Goal: Information Seeking & Learning: Find specific page/section

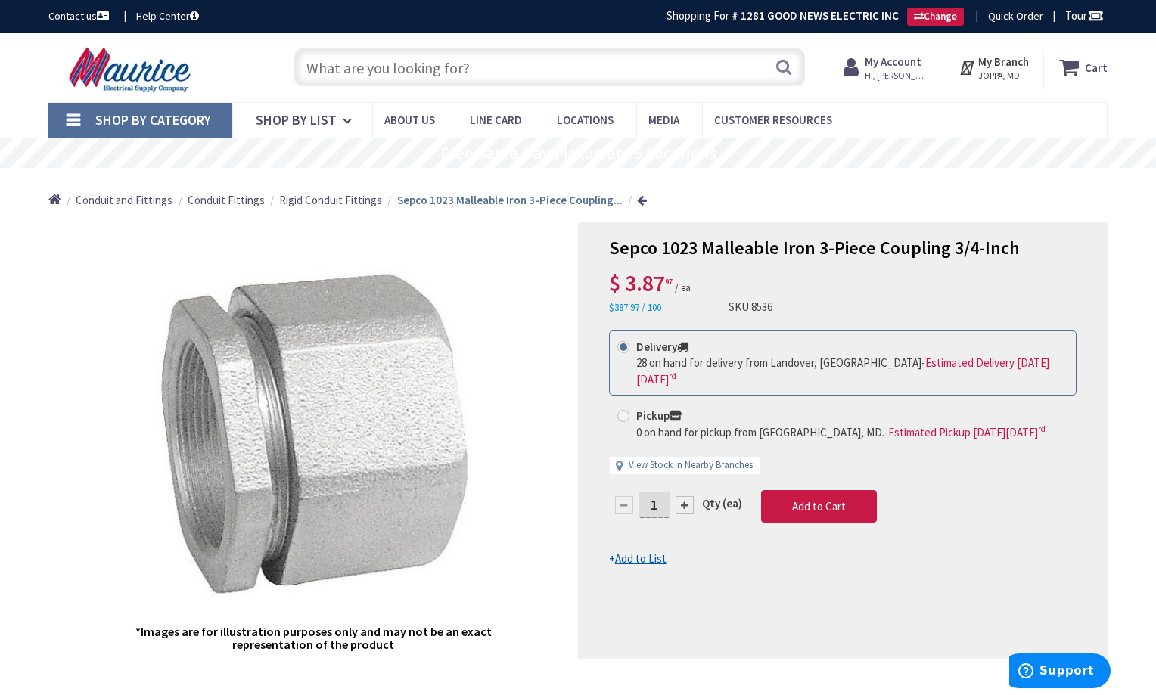
click at [560, 76] on input "text" at bounding box center [549, 67] width 510 height 38
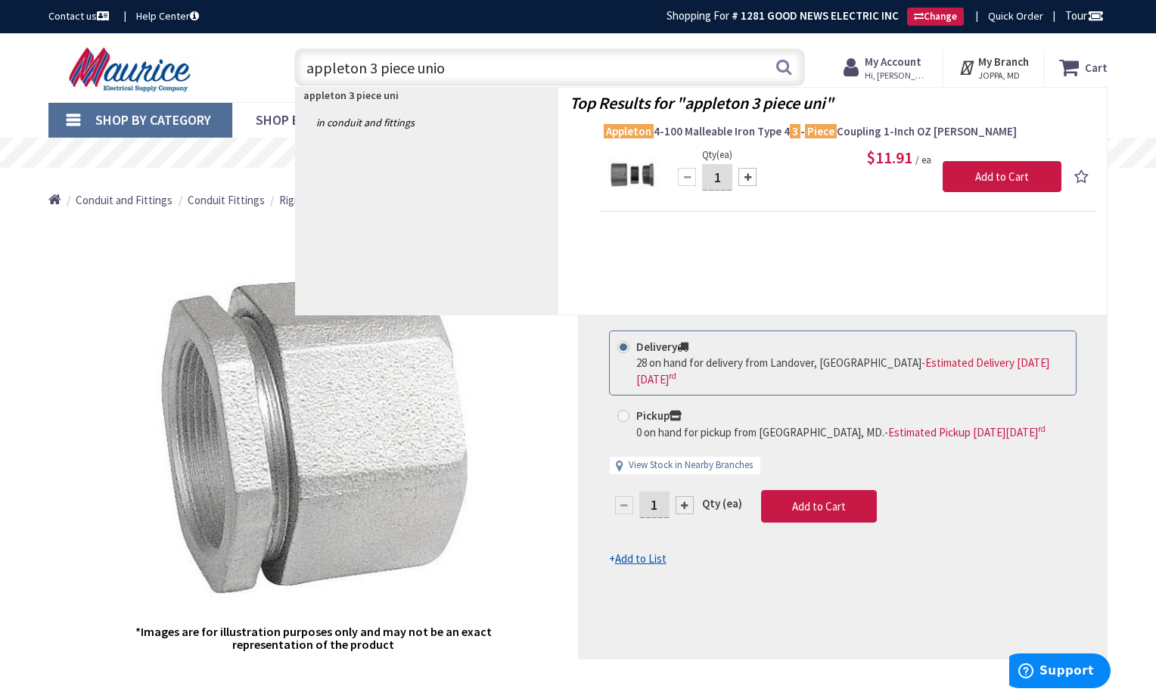
type input "appleton 3 piece union"
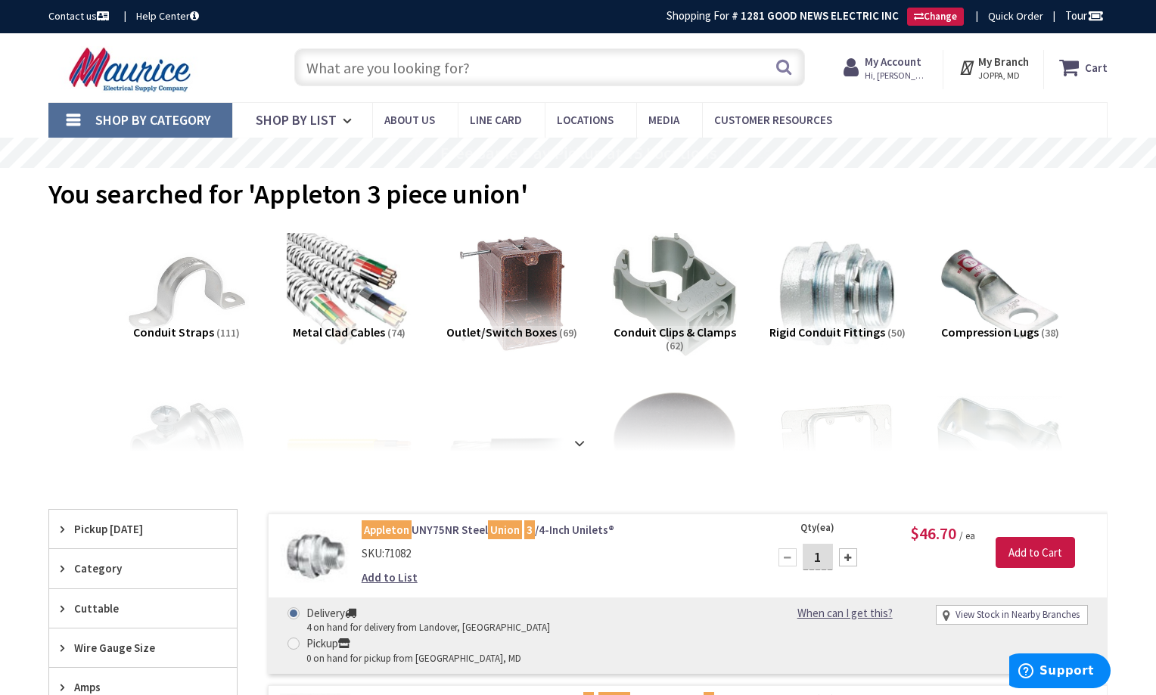
click at [591, 67] on input "text" at bounding box center [549, 67] width 510 height 38
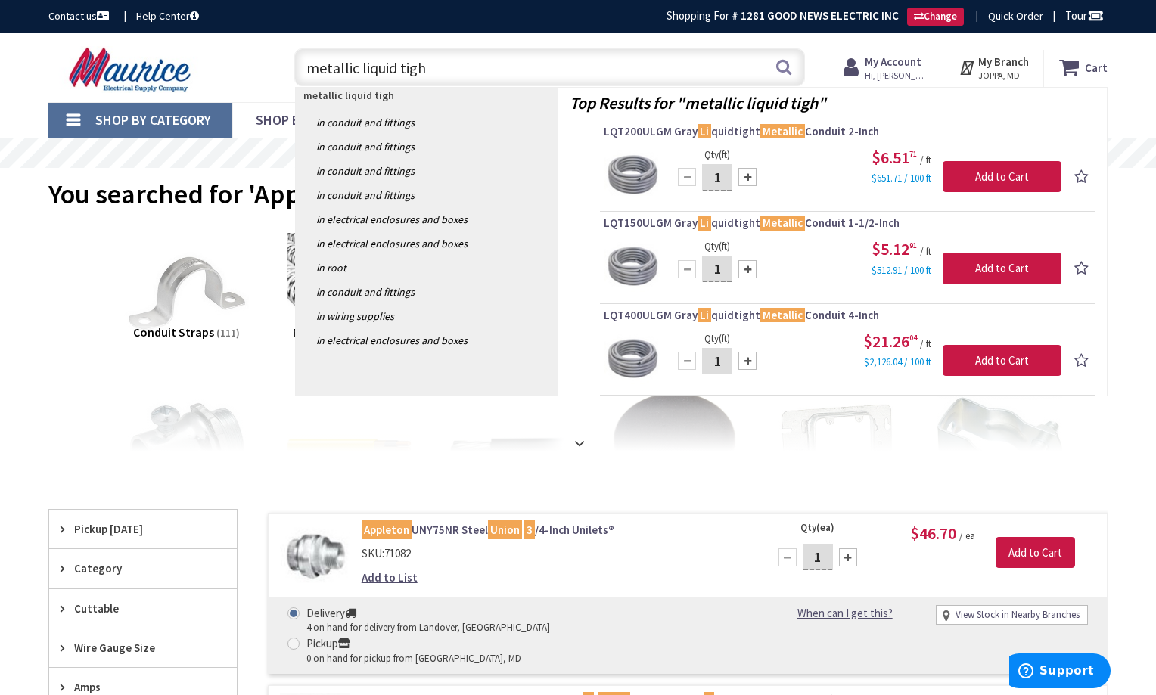
type input "metallic liquid tight"
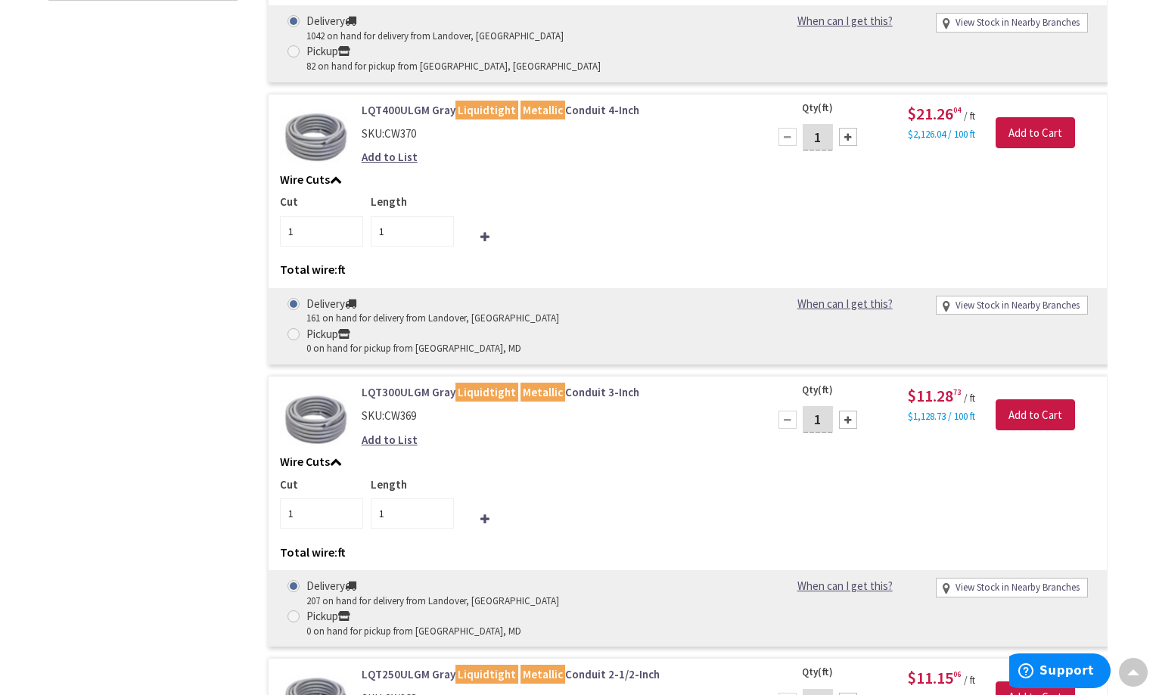
scroll to position [983, 0]
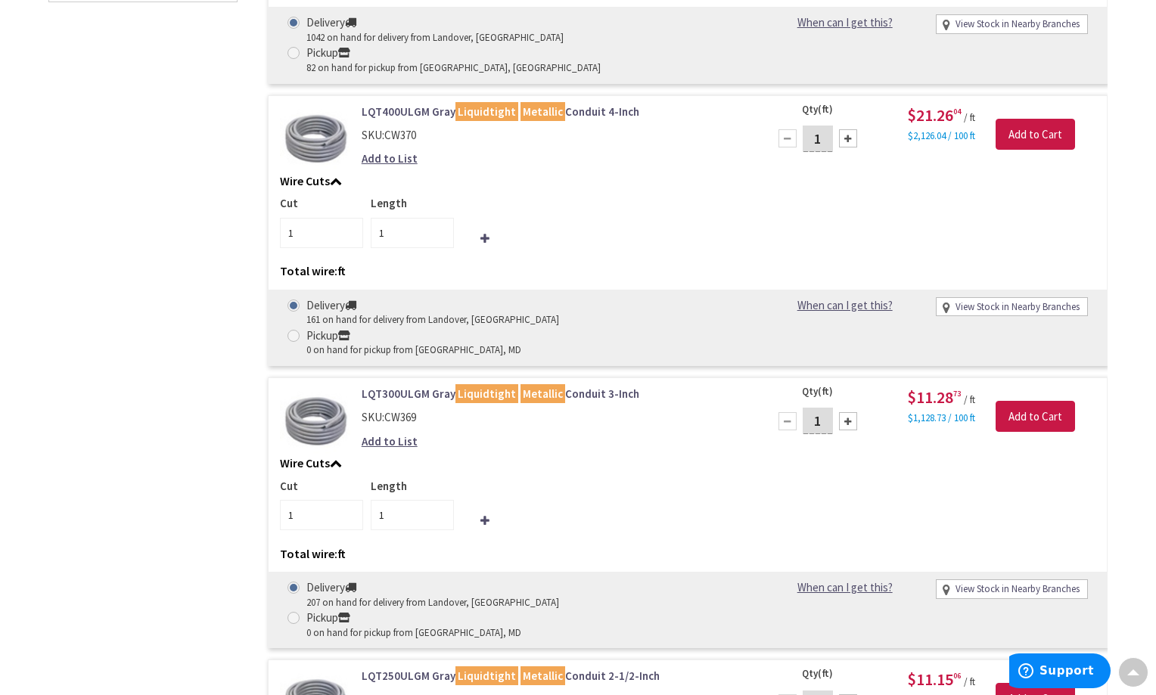
click at [607, 386] on link "LQT300ULGM Gray Liquidtight Metallic Conduit 3-Inch" at bounding box center [553, 394] width 385 height 16
